Goal: Information Seeking & Learning: Check status

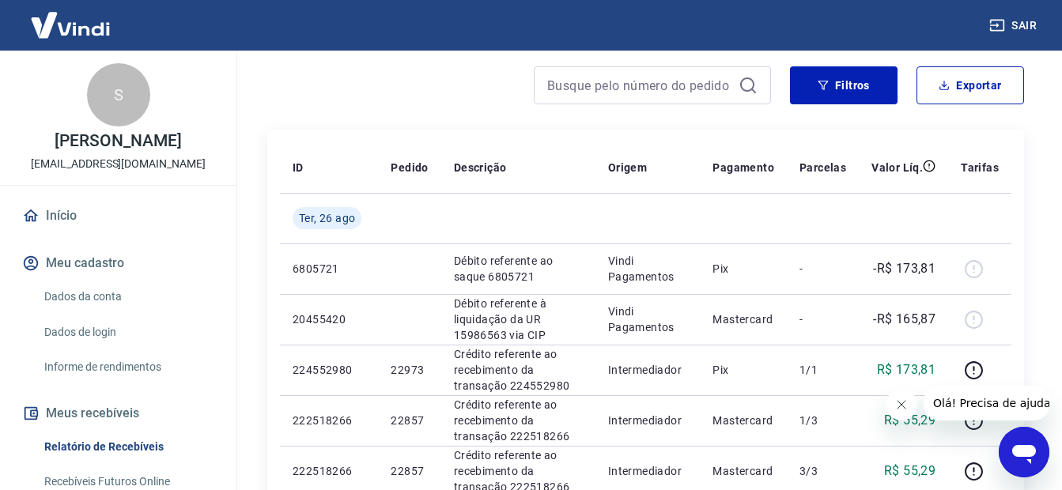
scroll to position [382, 0]
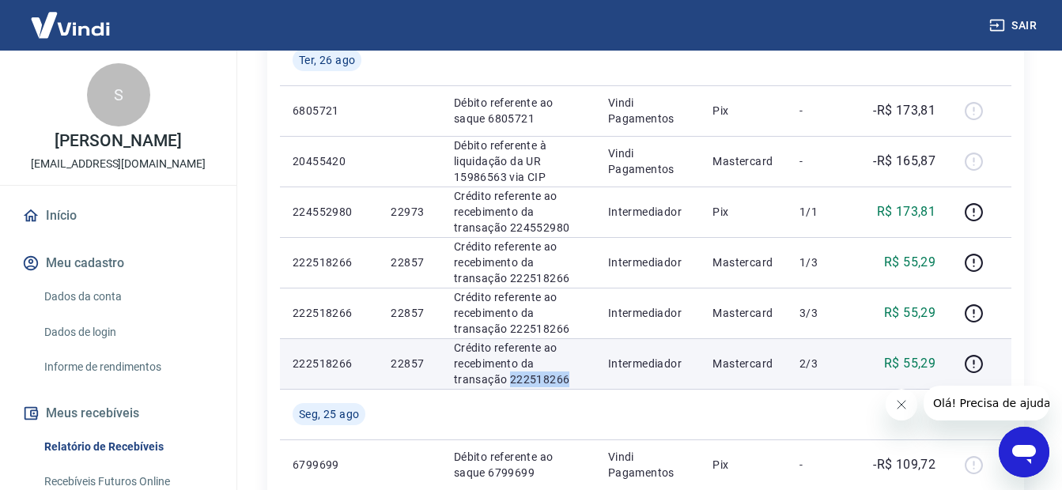
drag, startPoint x: 575, startPoint y: 375, endPoint x: 508, endPoint y: 386, distance: 67.3
click at [508, 386] on p "Crédito referente ao recebimento da transação 222518266" at bounding box center [518, 363] width 129 height 47
copy p "222518266"
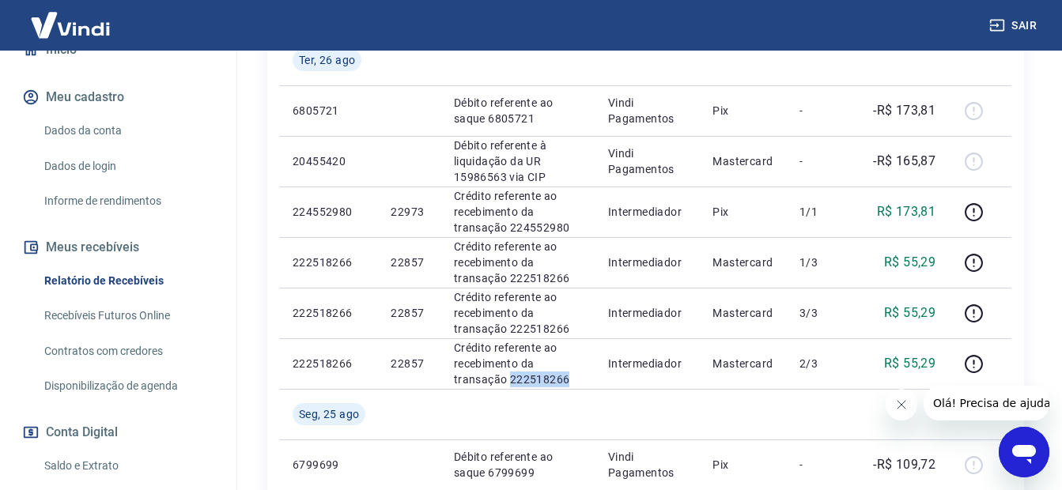
scroll to position [352, 0]
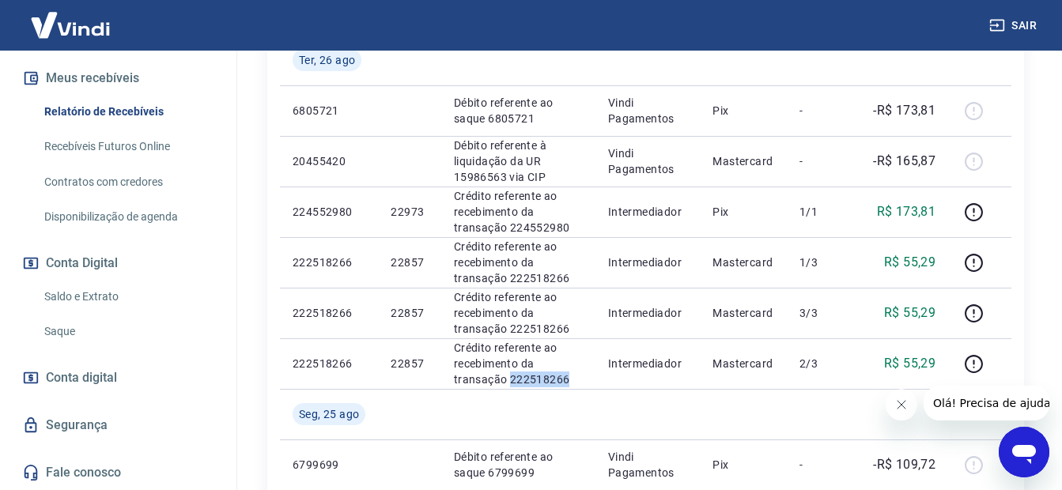
click at [101, 298] on link "Saldo e Extrato" at bounding box center [127, 297] width 179 height 32
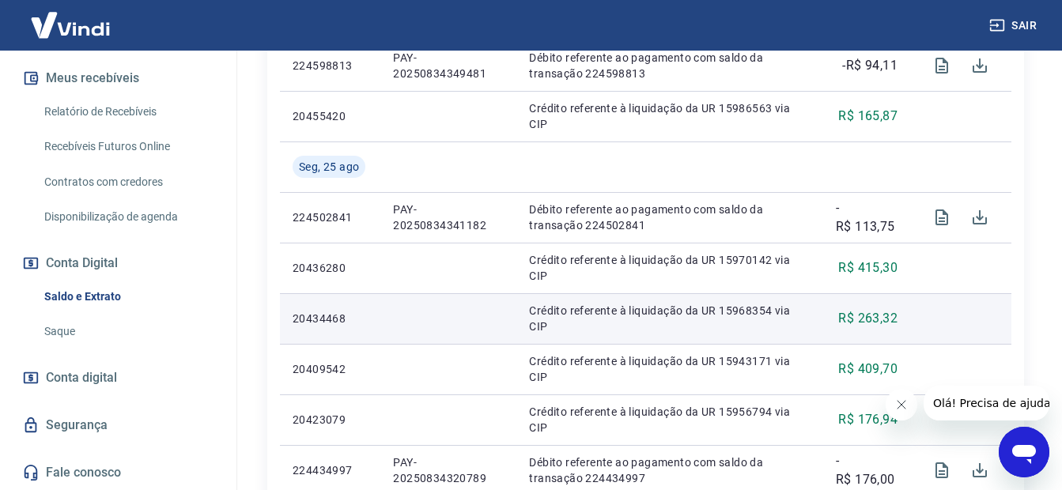
scroll to position [632, 0]
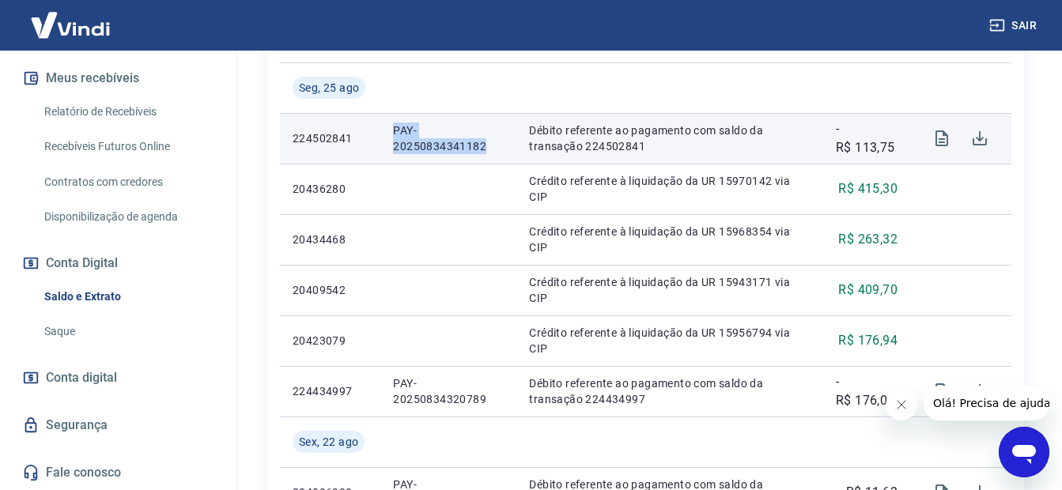
drag, startPoint x: 489, startPoint y: 146, endPoint x: 392, endPoint y: 130, distance: 97.7
click at [393, 130] on p "PAY-20250834341182" at bounding box center [448, 139] width 111 height 32
copy p "PAY-20250834341182"
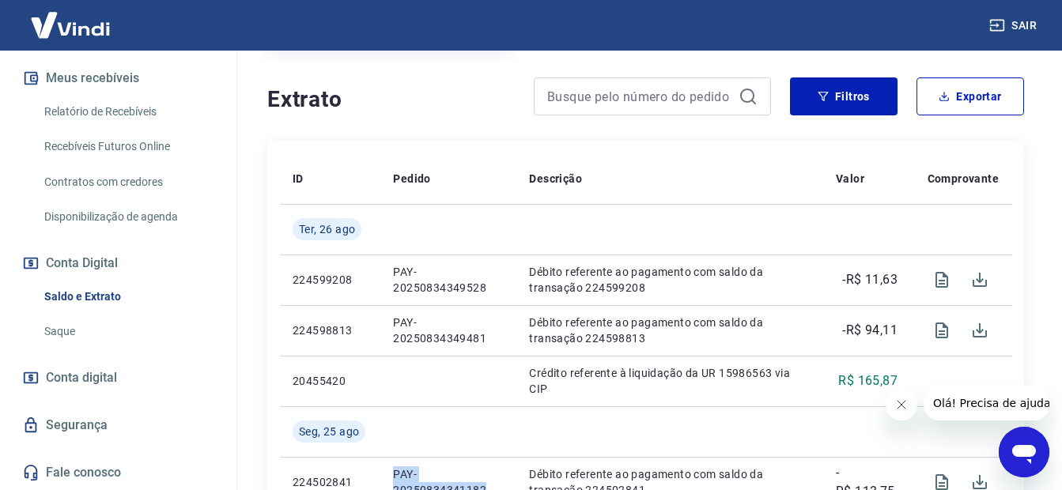
scroll to position [316, 0]
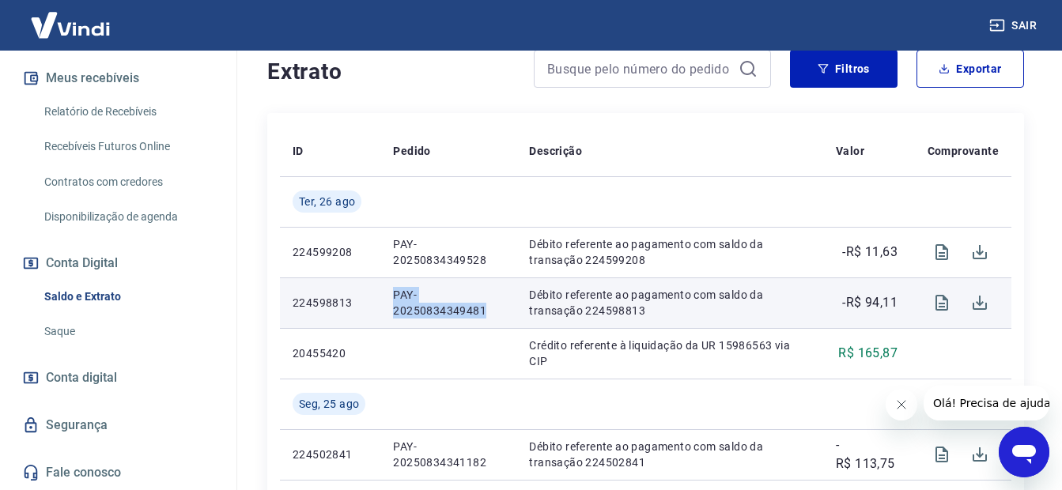
drag, startPoint x: 496, startPoint y: 315, endPoint x: 392, endPoint y: 293, distance: 105.7
click at [393, 293] on p "PAY-20250834349481" at bounding box center [448, 303] width 111 height 32
copy p "PAY-20250834349481"
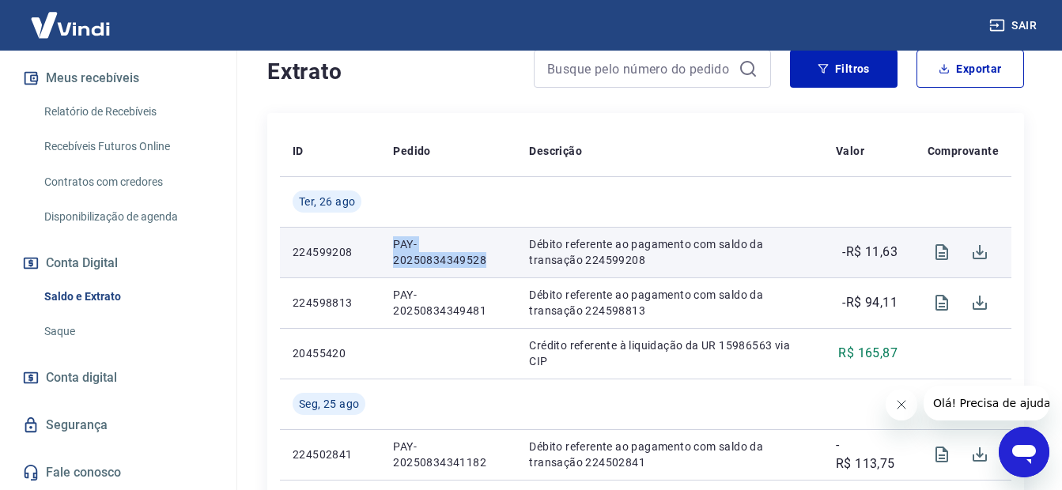
drag, startPoint x: 494, startPoint y: 263, endPoint x: 387, endPoint y: 244, distance: 108.5
click at [386, 244] on td "PAY-20250834349528" at bounding box center [448, 252] width 136 height 51
copy p "PAY-20250834349528"
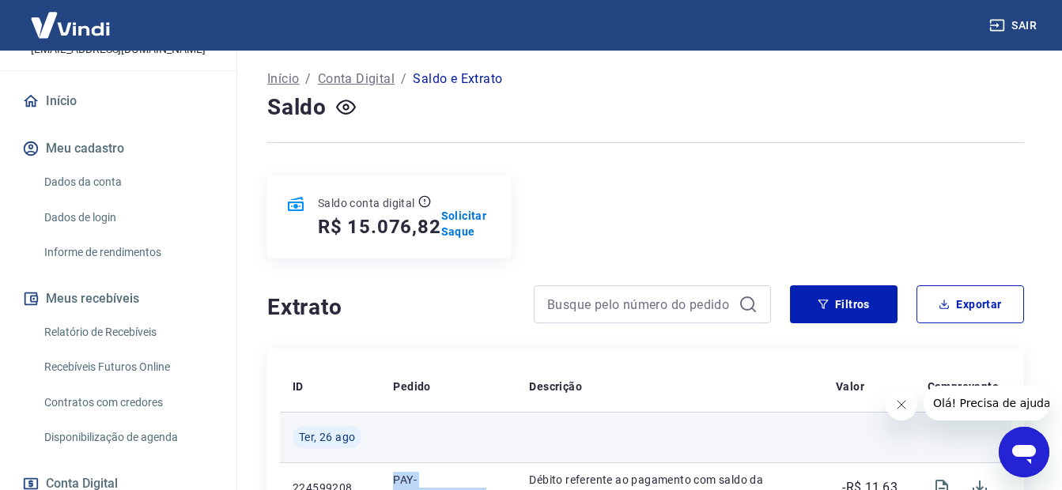
scroll to position [79, 0]
